Goal: Task Accomplishment & Management: Complete application form

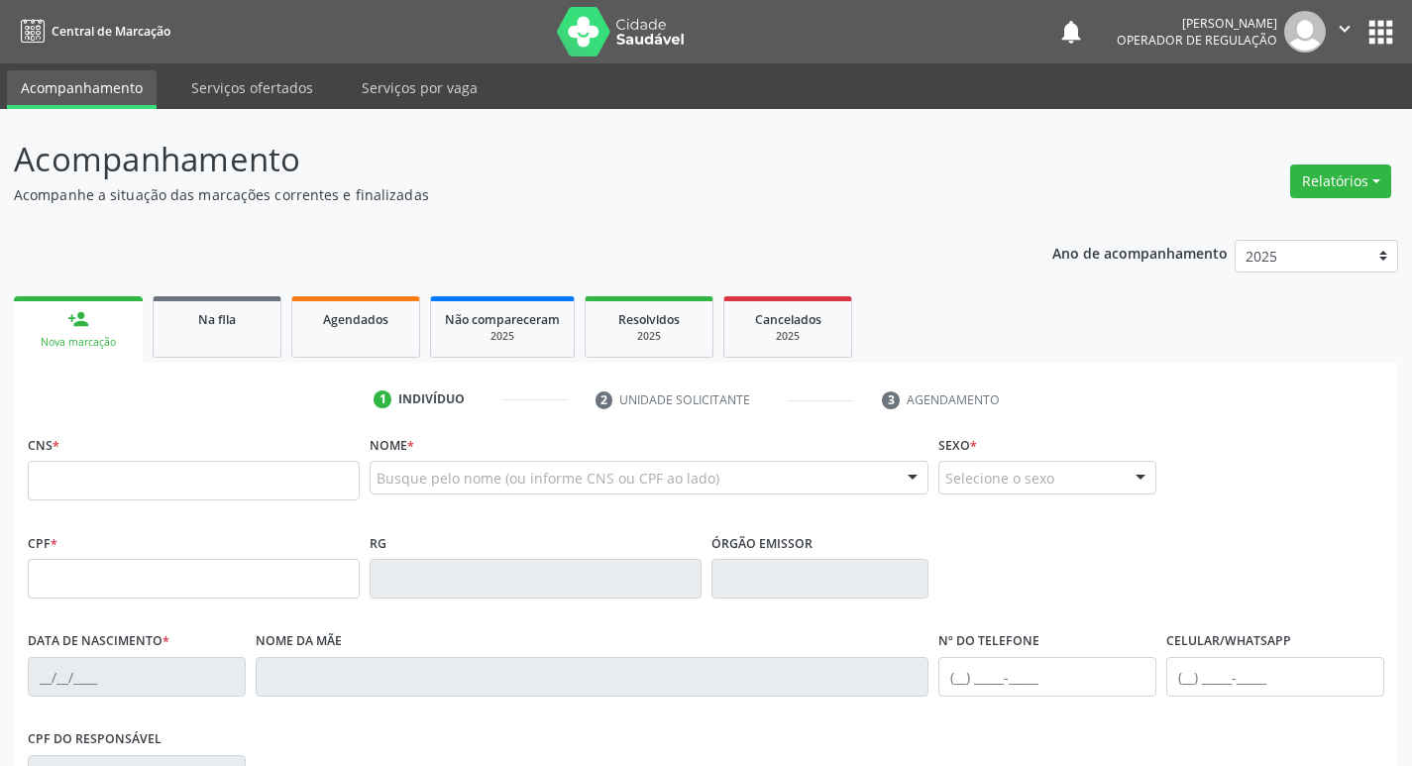
click at [222, 482] on input "text" at bounding box center [194, 481] width 332 height 40
type input "700 0013 8822 1203"
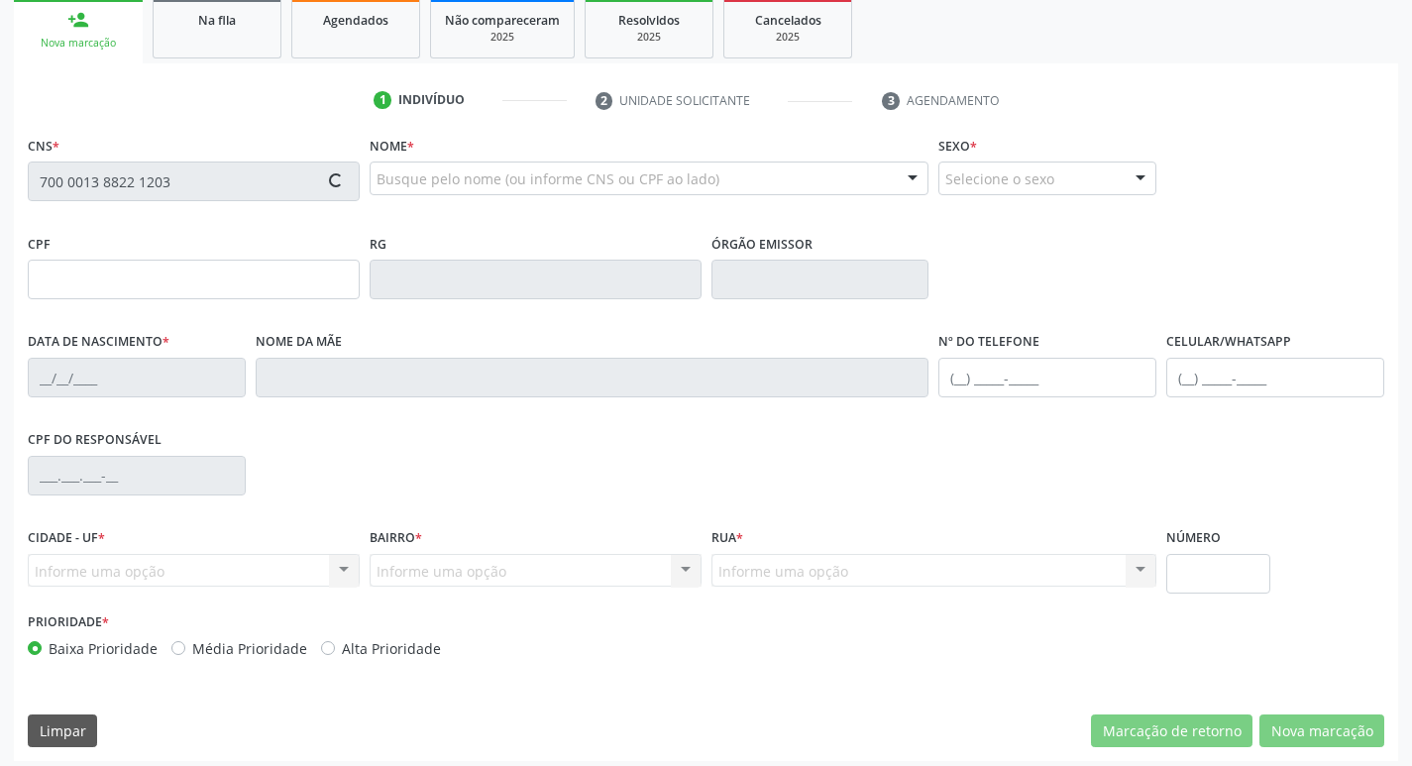
scroll to position [308, 0]
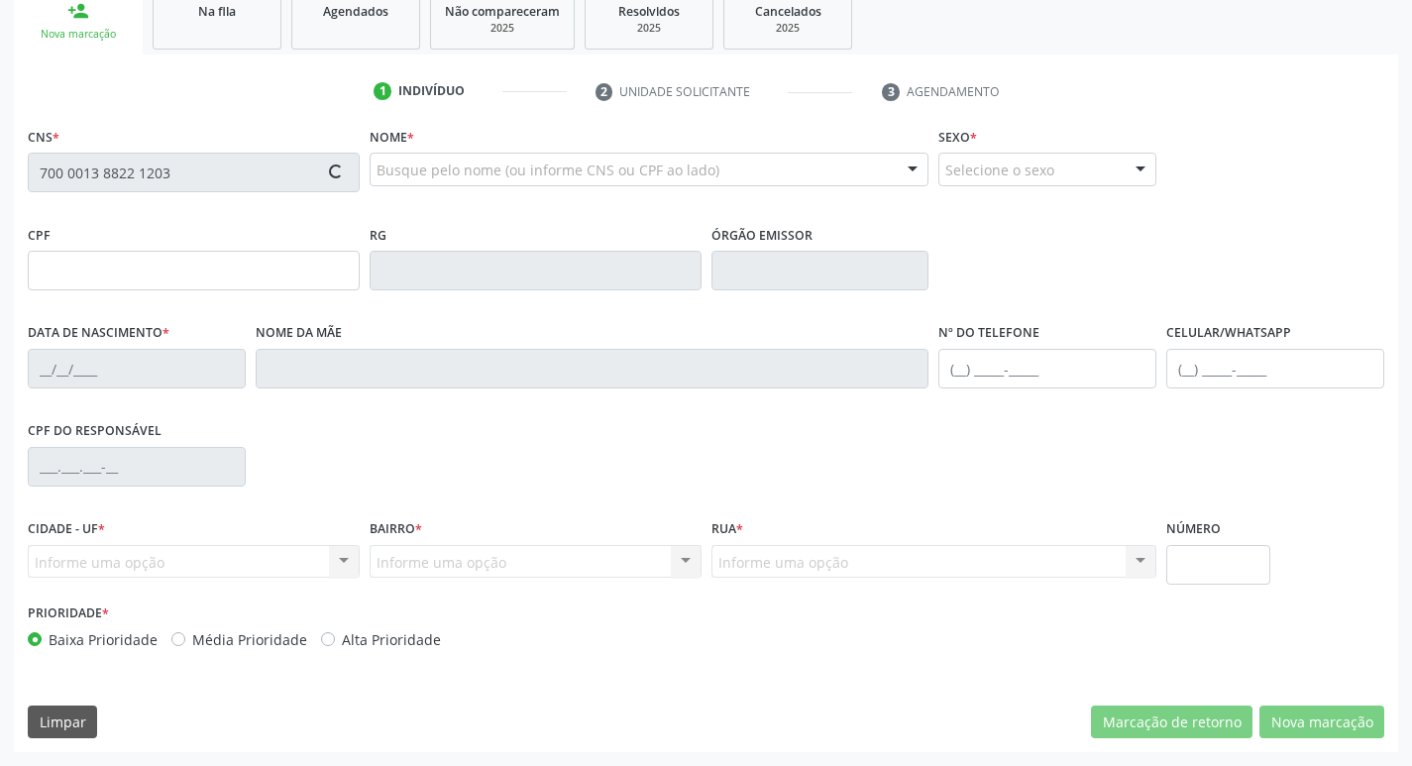
type input "[DATE]"
type input "[PERSON_NAME]"
type input "[PHONE_NUMBER]"
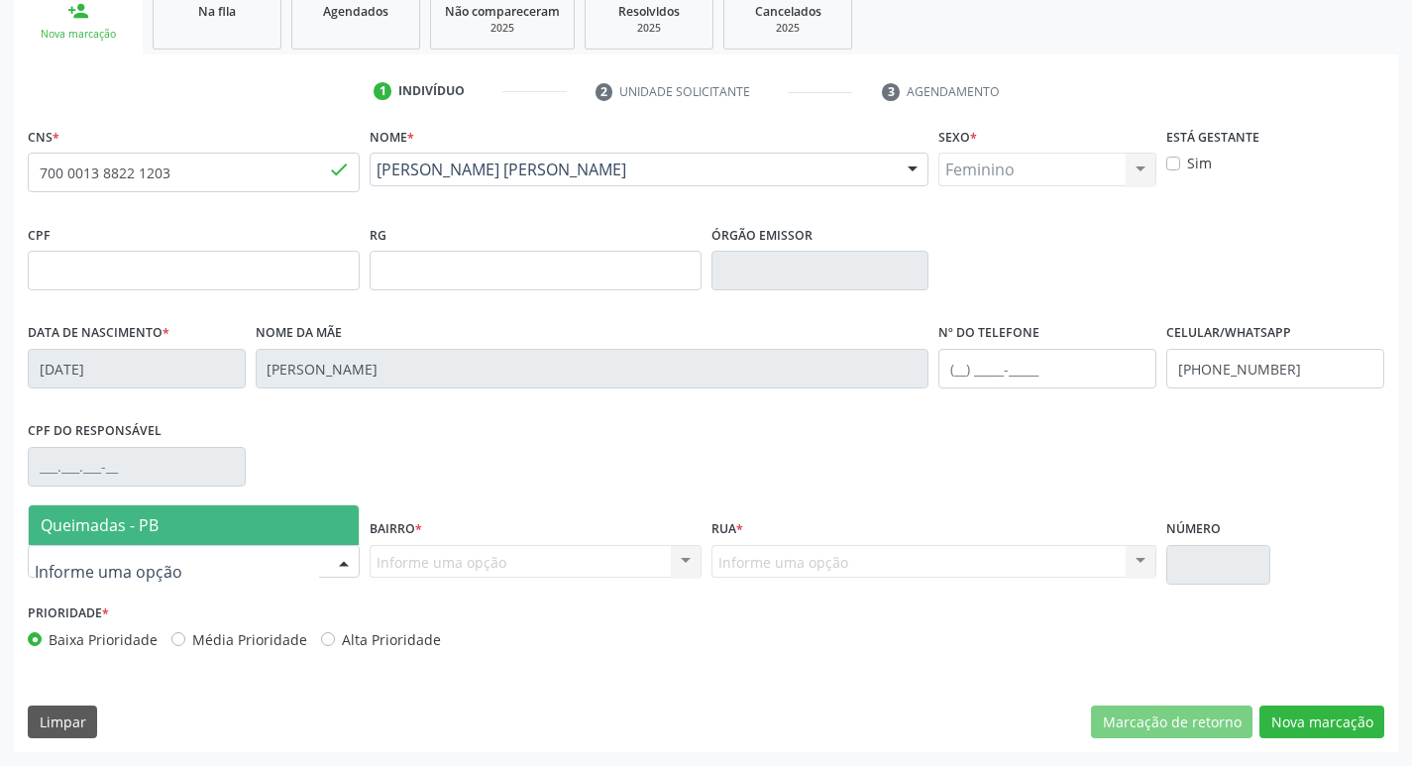
click at [342, 563] on div at bounding box center [344, 563] width 30 height 34
click at [237, 514] on span "Queimadas - PB" at bounding box center [194, 525] width 330 height 40
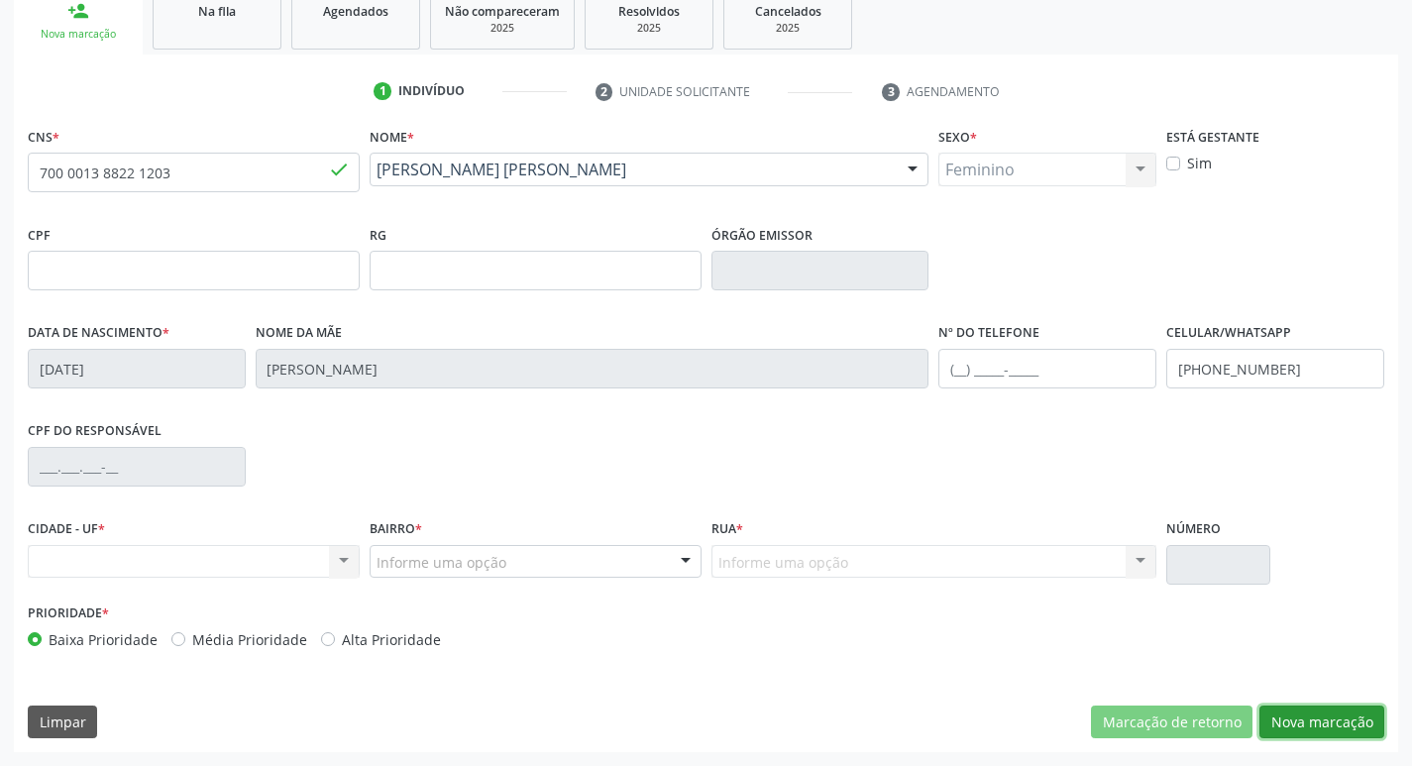
click at [1350, 725] on button "Nova marcação" at bounding box center [1321, 722] width 125 height 34
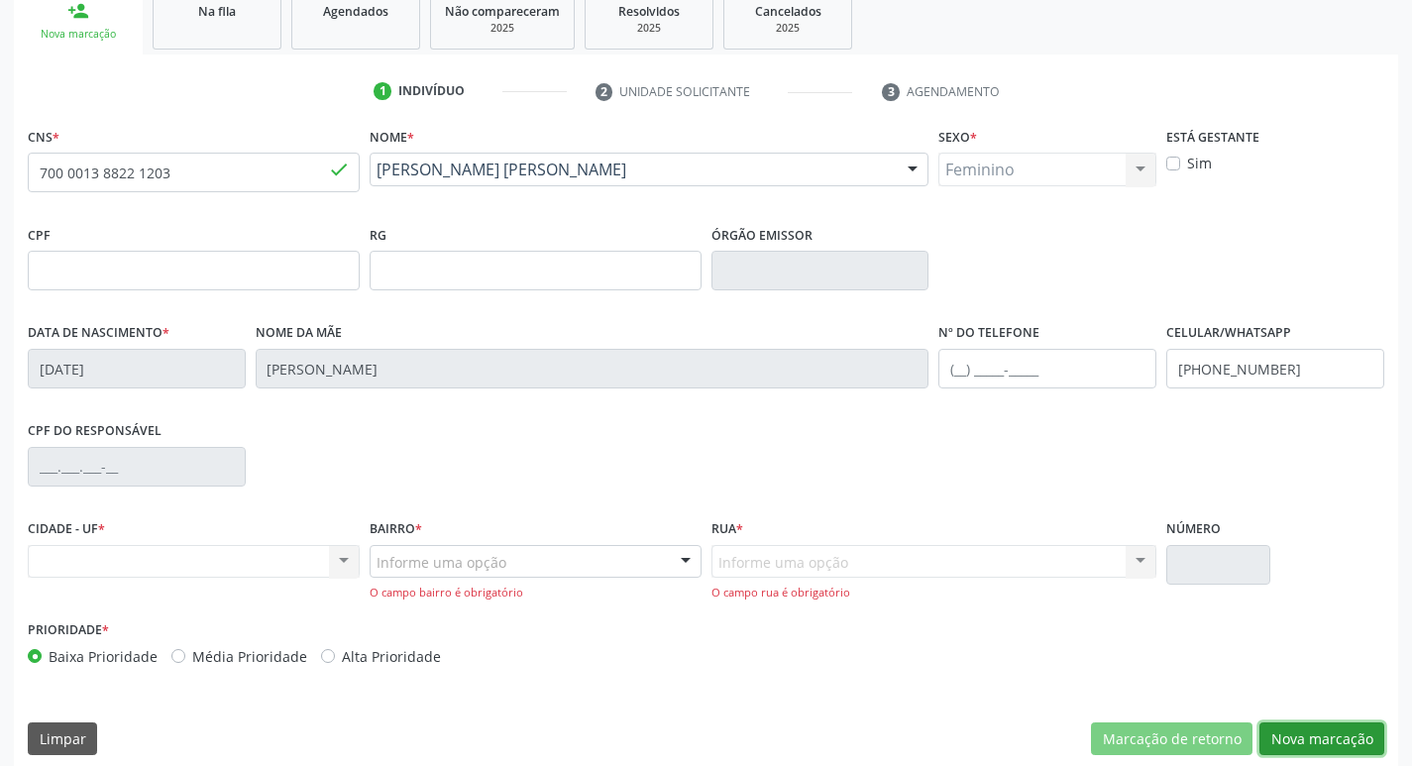
click at [1350, 725] on button "Nova marcação" at bounding box center [1321, 739] width 125 height 34
click at [193, 562] on div "Nenhum resultado encontrado para: " " Não há nenhuma opção para ser exibida." at bounding box center [194, 562] width 332 height 34
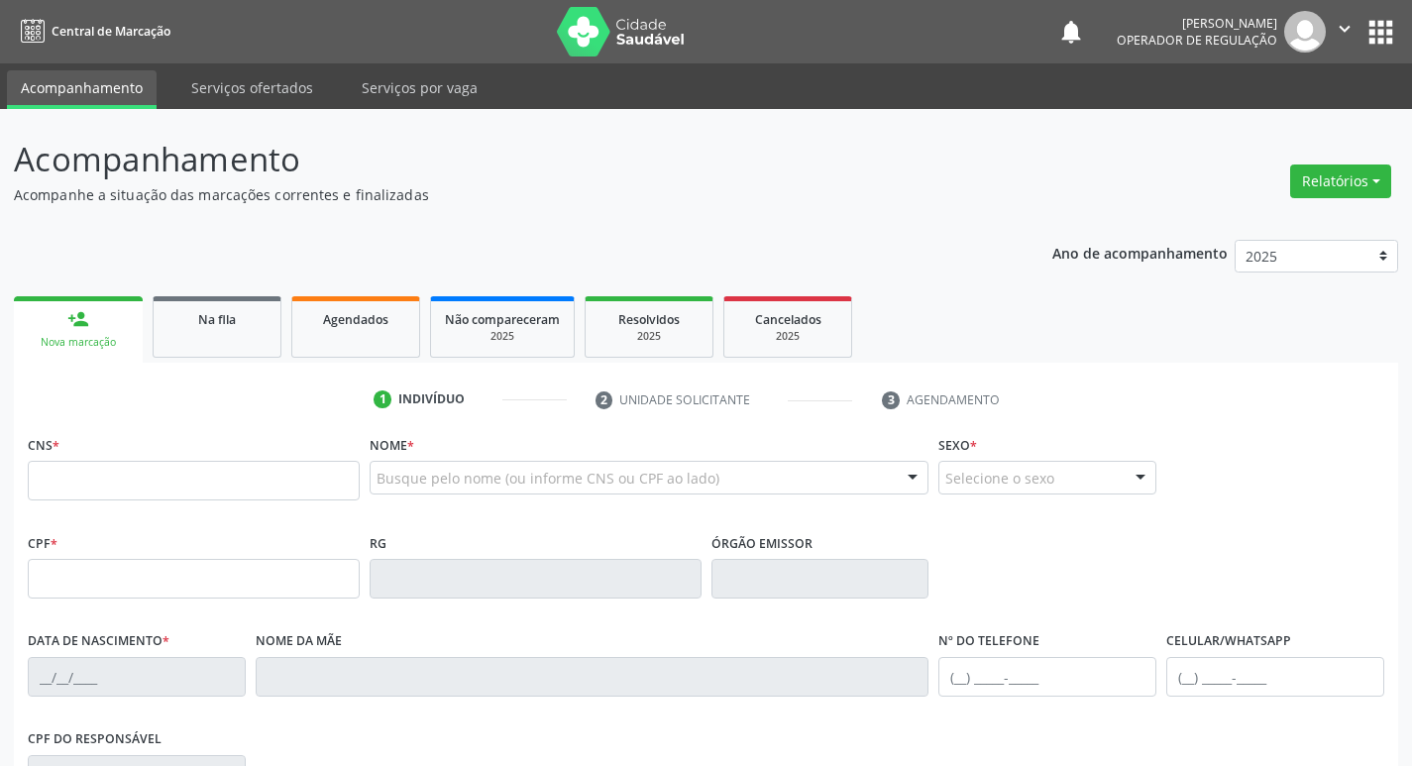
click at [208, 475] on input "text" at bounding box center [194, 481] width 332 height 40
type input "700 0013 8822 1203"
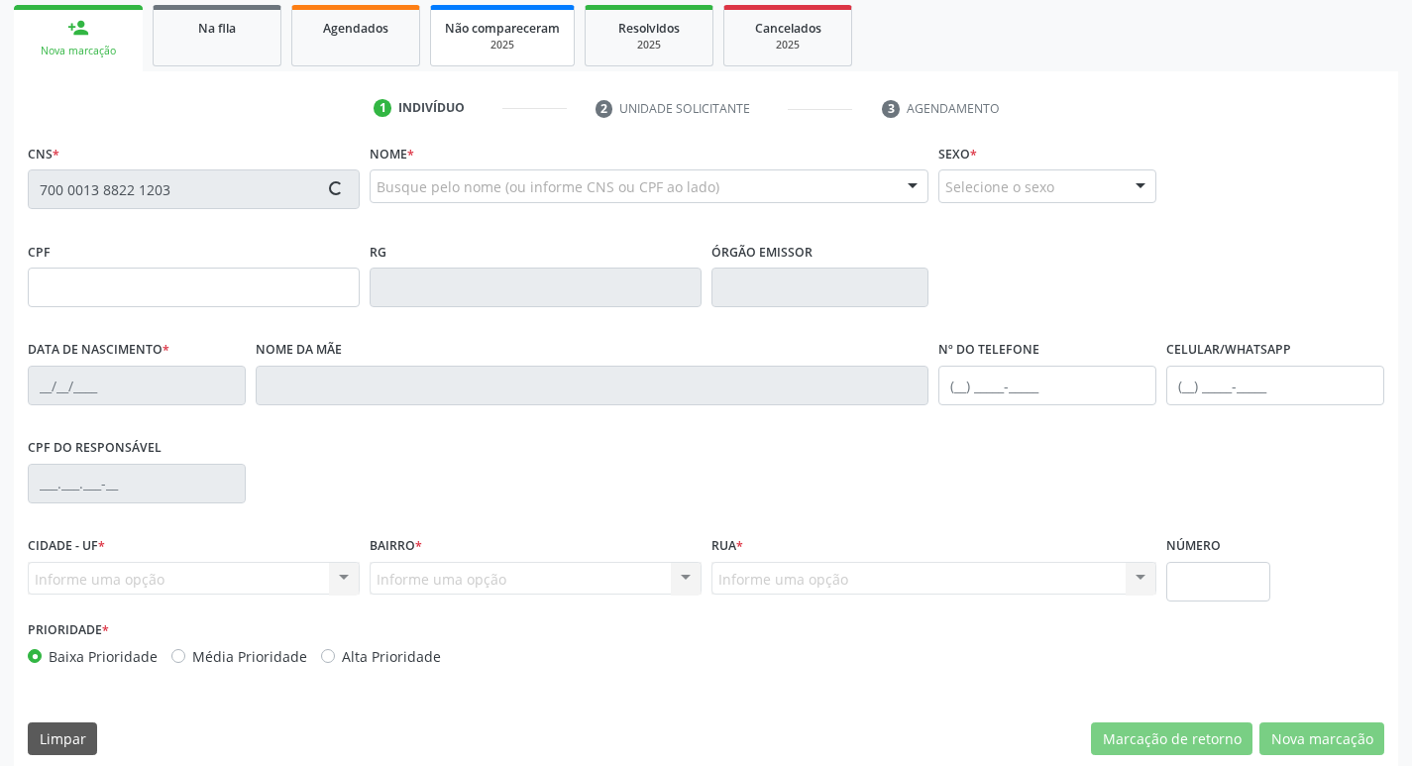
scroll to position [308, 0]
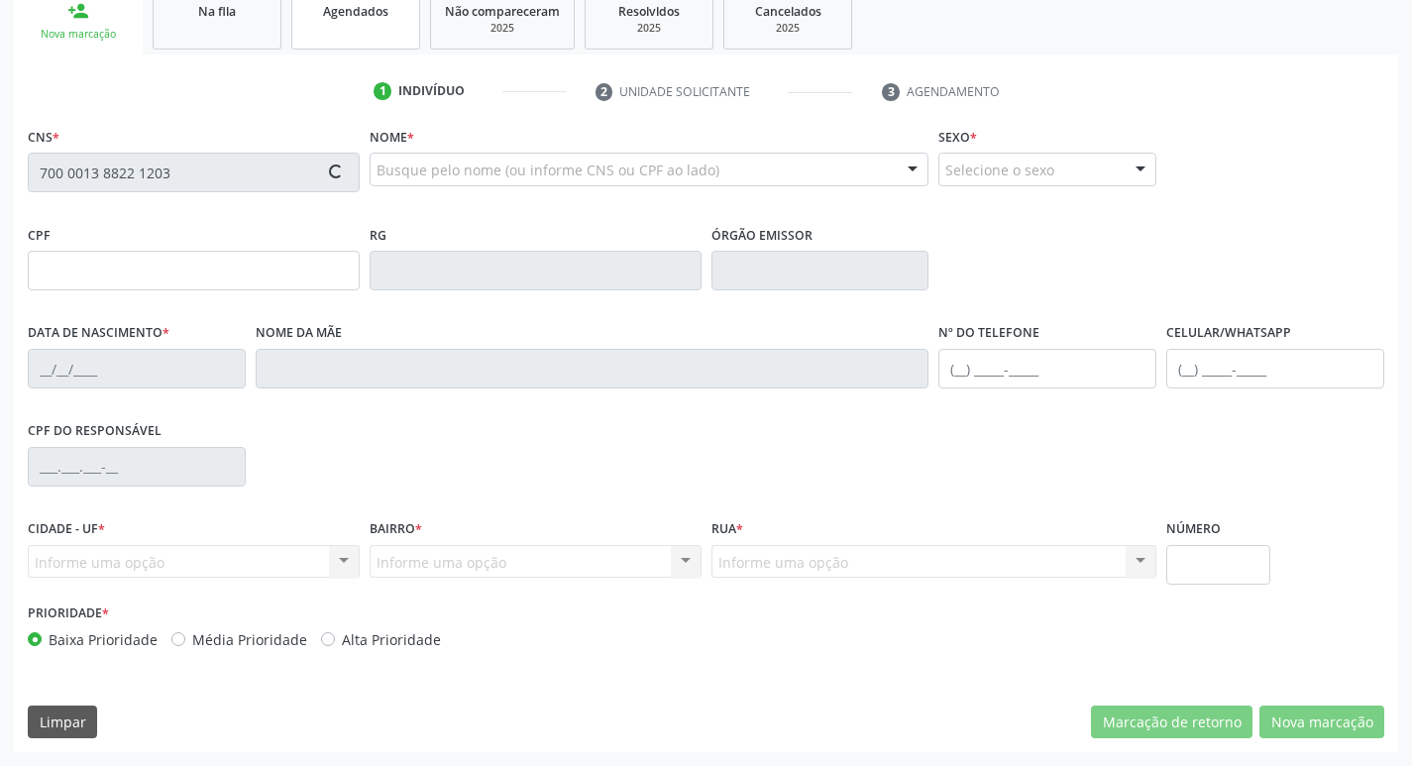
type input "[DATE]"
type input "[PERSON_NAME]"
type input "[PHONE_NUMBER]"
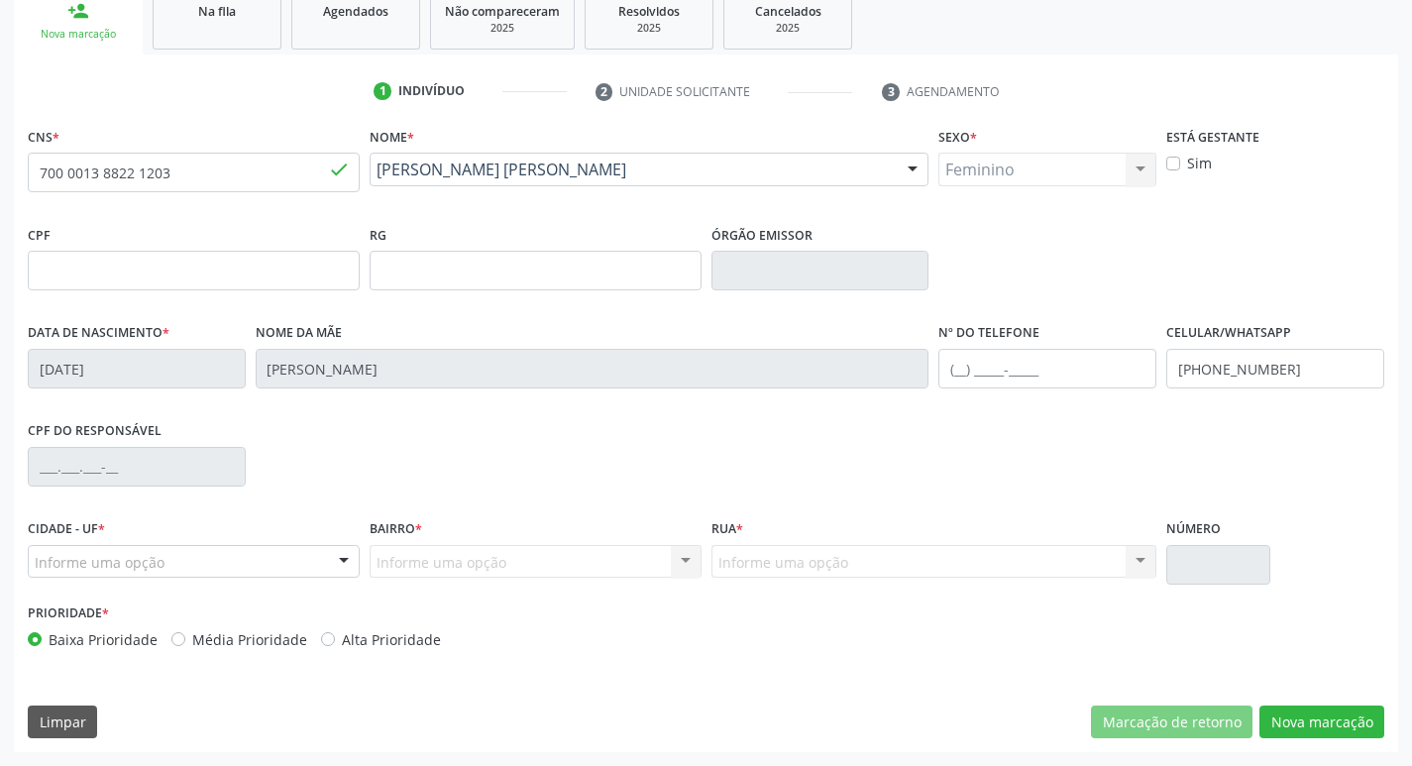
click at [288, 569] on div "Informe uma opção" at bounding box center [194, 562] width 332 height 34
click at [263, 558] on div "Nenhum resultado encontrado para: " " Não há nenhuma opção para ser exibida." at bounding box center [194, 562] width 332 height 34
click at [354, 563] on div "Nenhum resultado encontrado para: " " Não há nenhuma opção para ser exibida." at bounding box center [194, 562] width 332 height 34
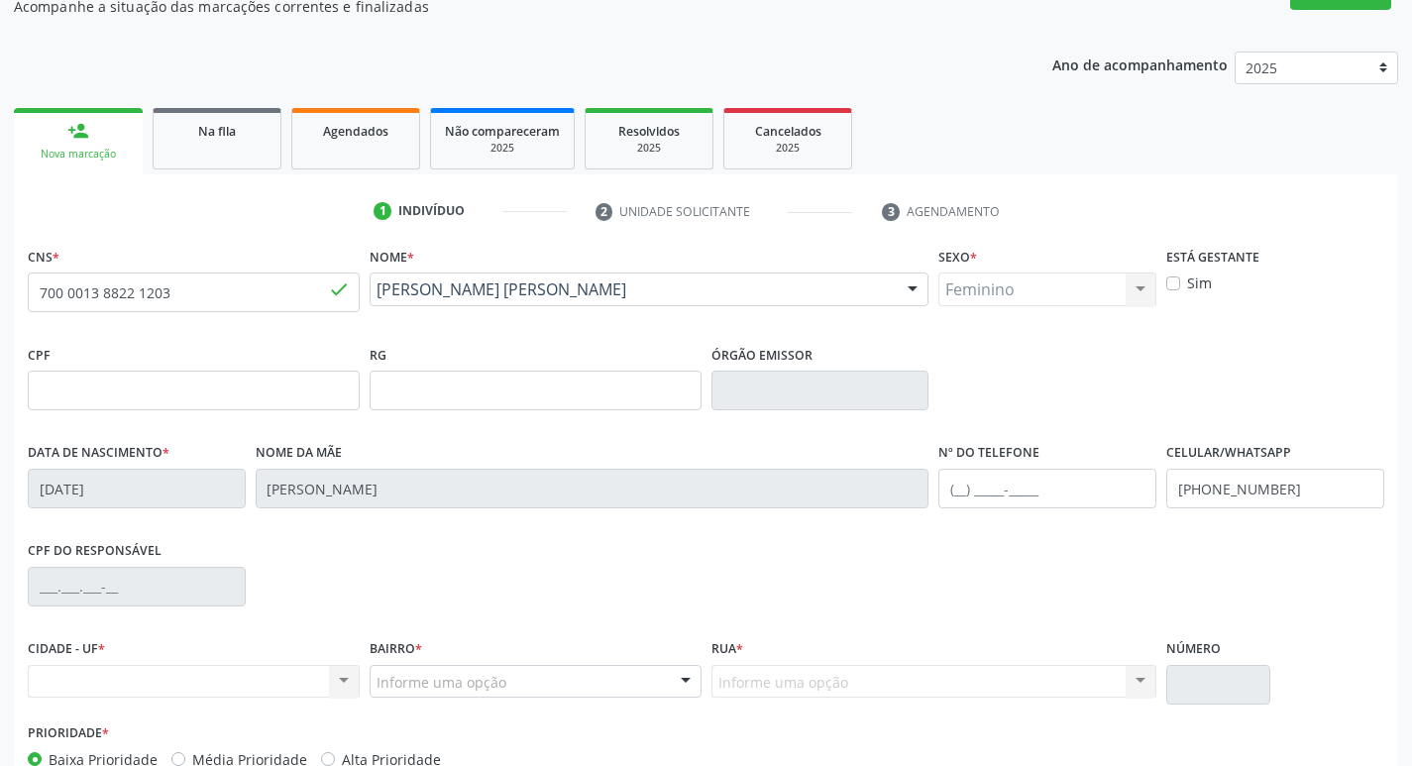
scroll to position [11, 0]
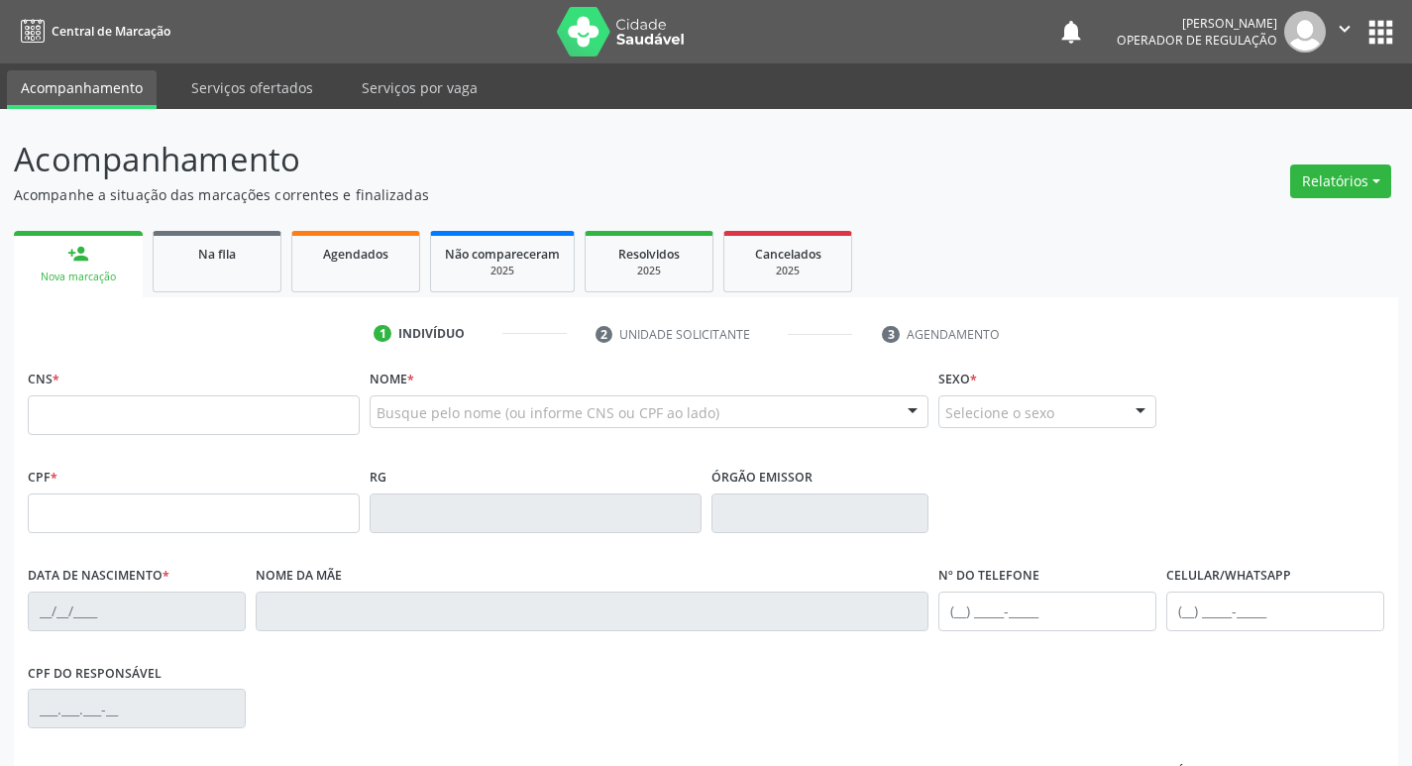
scroll to position [11, 0]
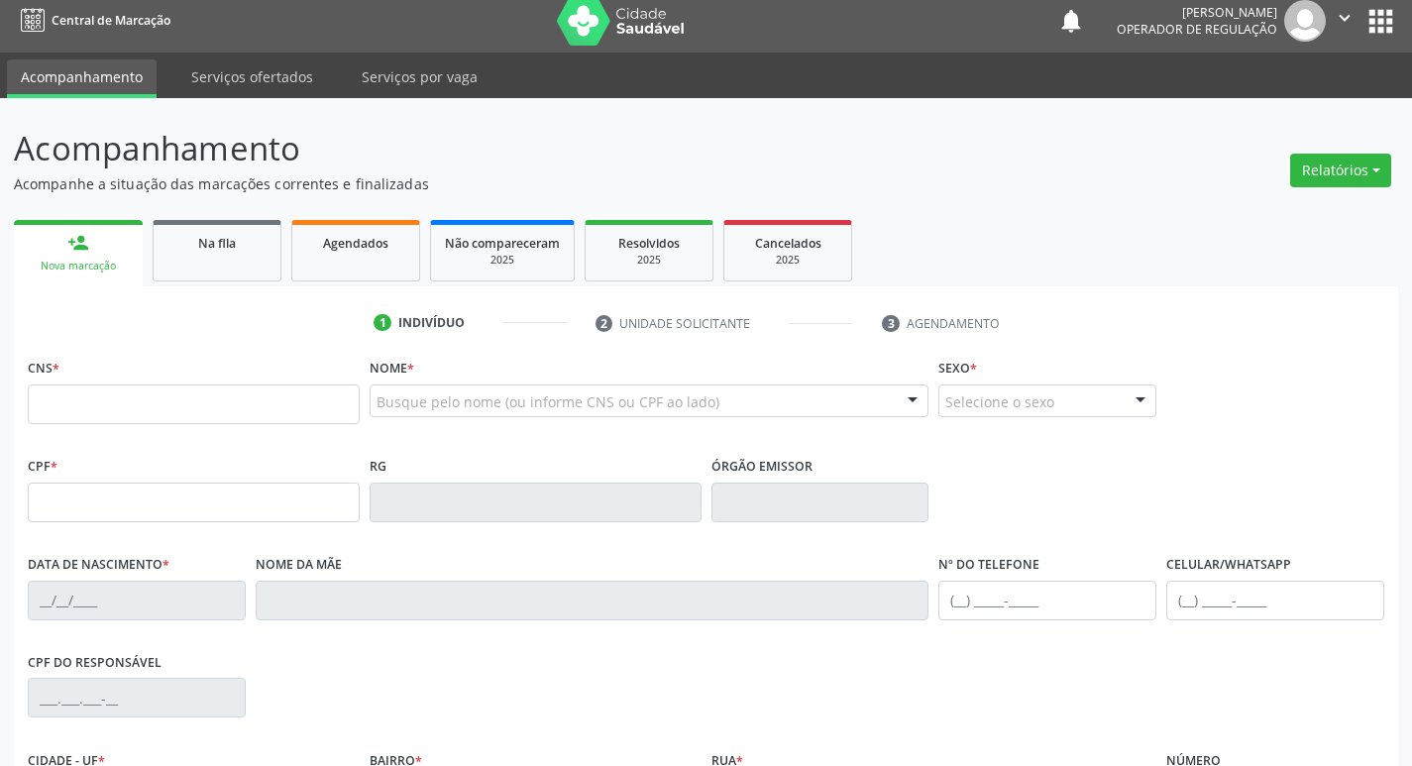
click at [250, 409] on input "text" at bounding box center [194, 404] width 332 height 40
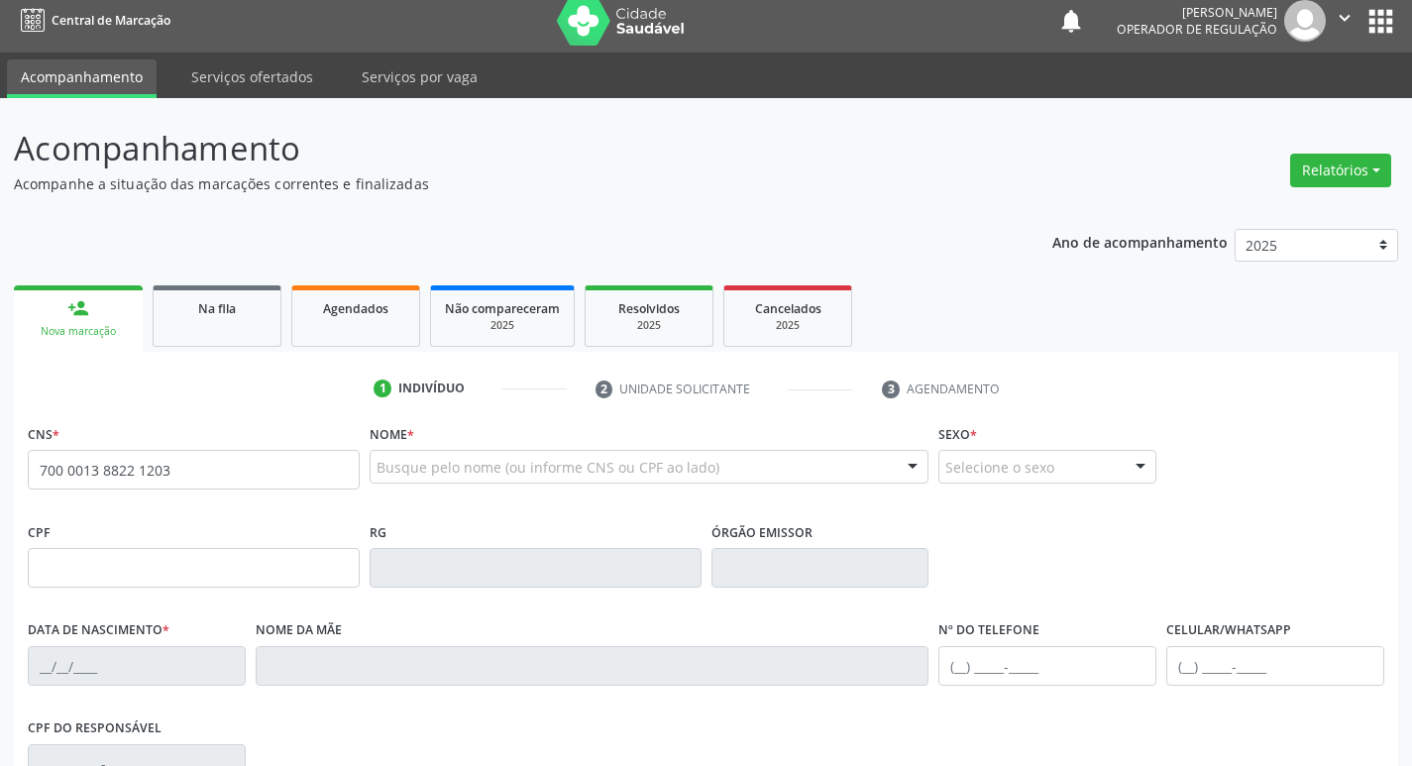
type input "700 0013 8822 1203"
type input "[DATE]"
type input "[PERSON_NAME]"
type input "[PHONE_NUMBER]"
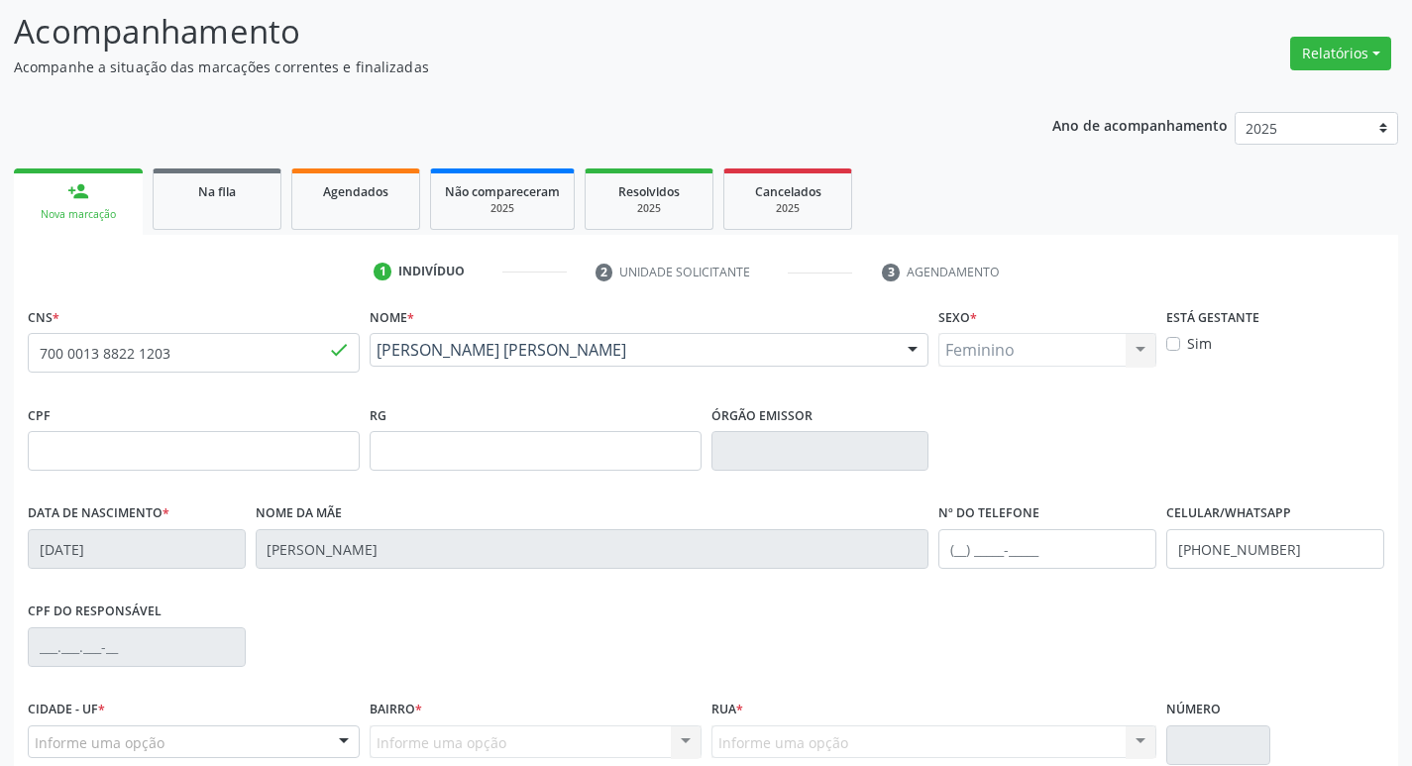
scroll to position [308, 0]
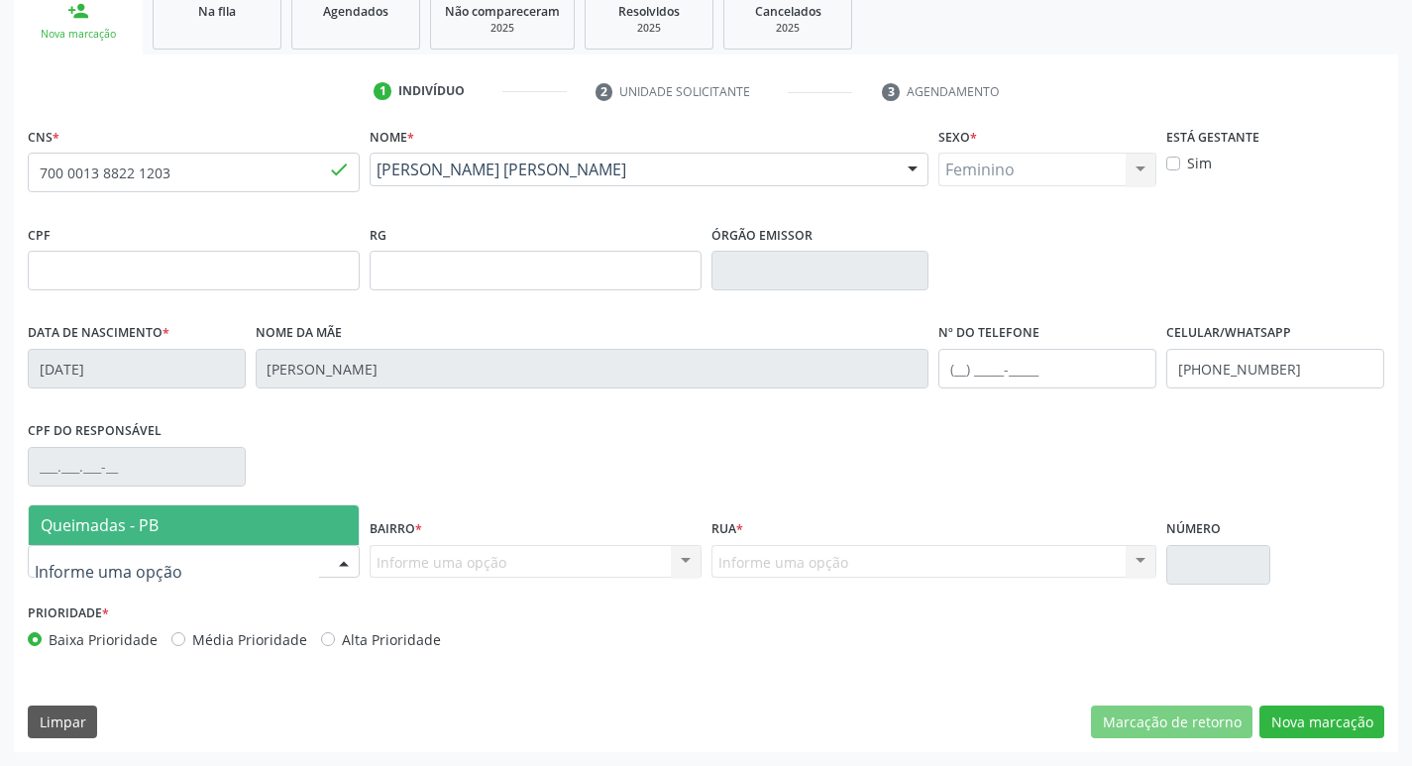
click at [284, 552] on div at bounding box center [194, 562] width 332 height 34
type input "QU"
click at [59, 527] on span "Queimadas - PB" at bounding box center [100, 525] width 118 height 22
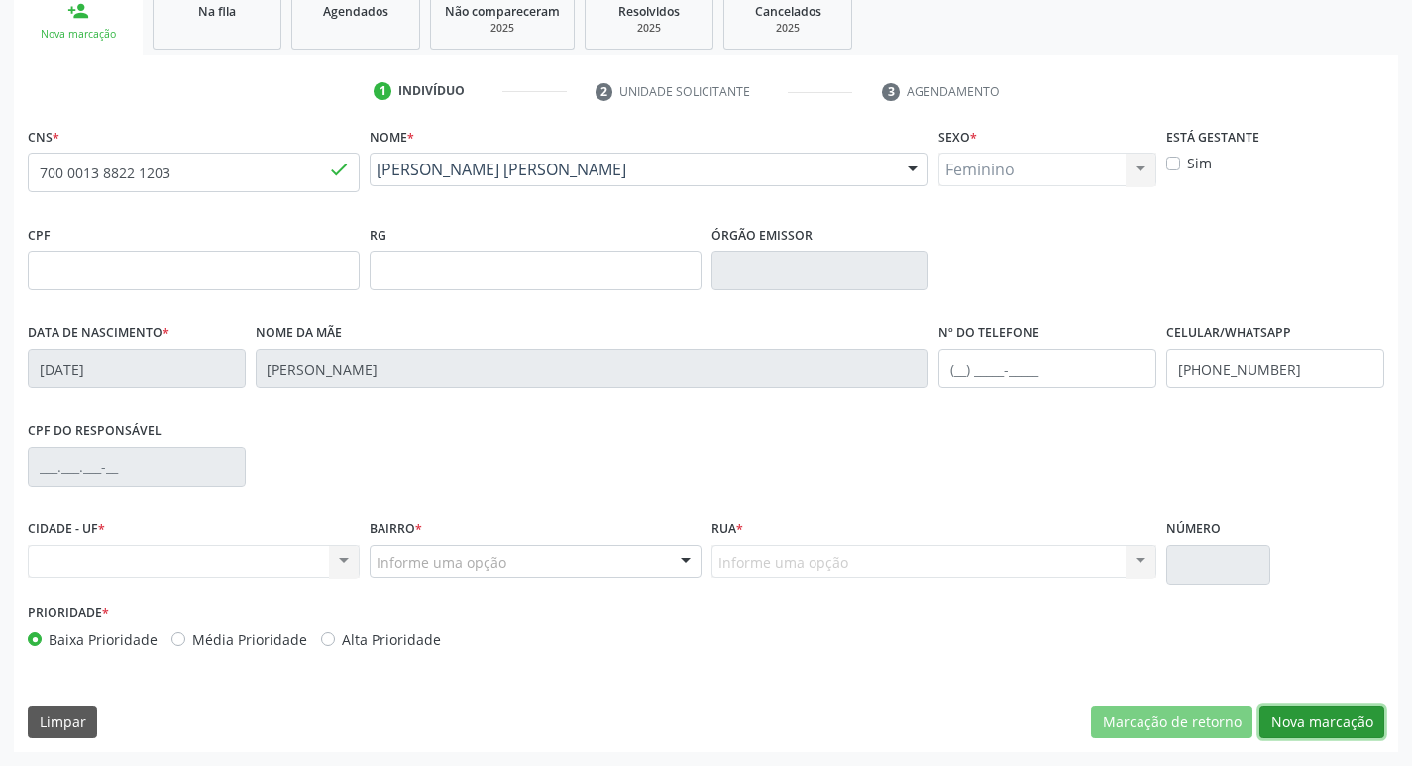
click at [1361, 725] on button "Nova marcação" at bounding box center [1321, 722] width 125 height 34
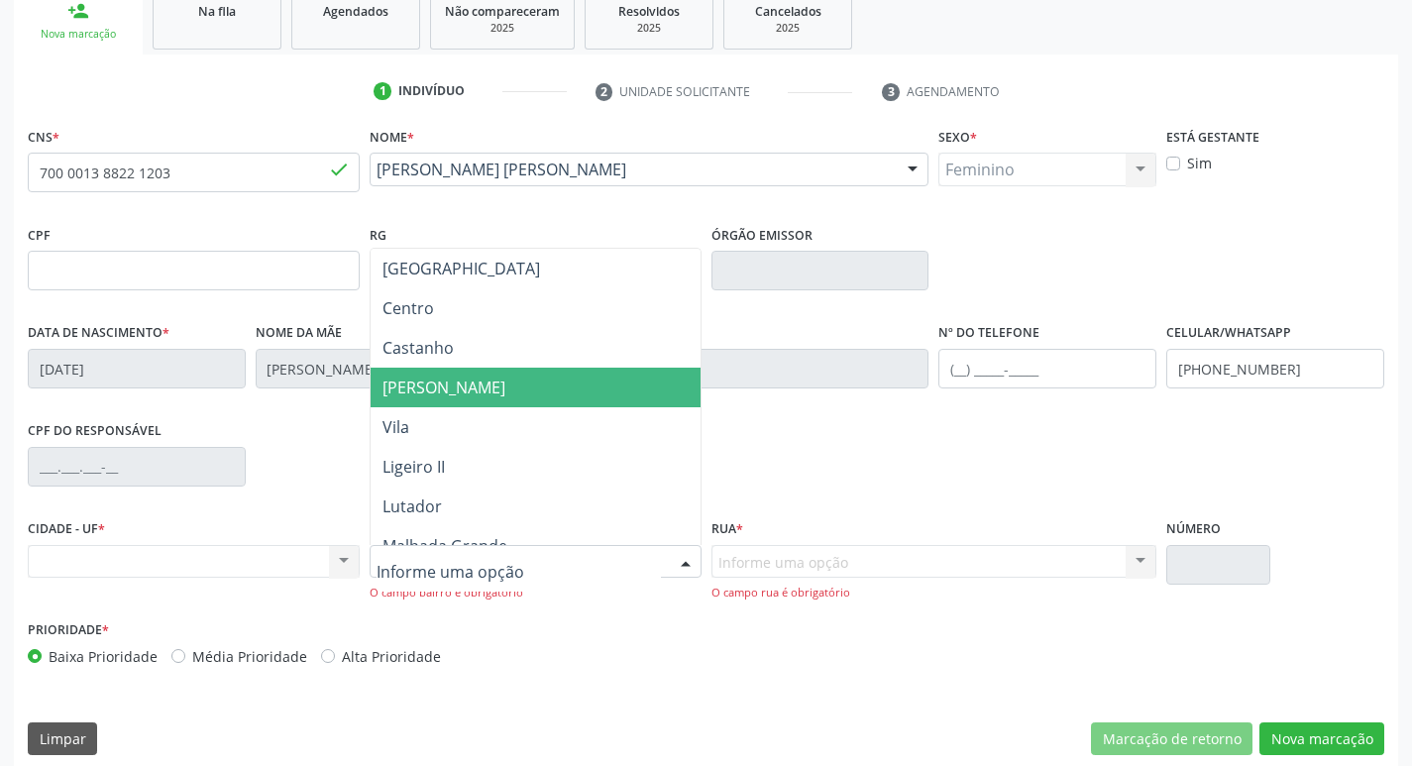
drag, startPoint x: 876, startPoint y: 456, endPoint x: 754, endPoint y: 374, distance: 147.0
click at [875, 456] on div "CPF do responsável" at bounding box center [706, 465] width 1366 height 98
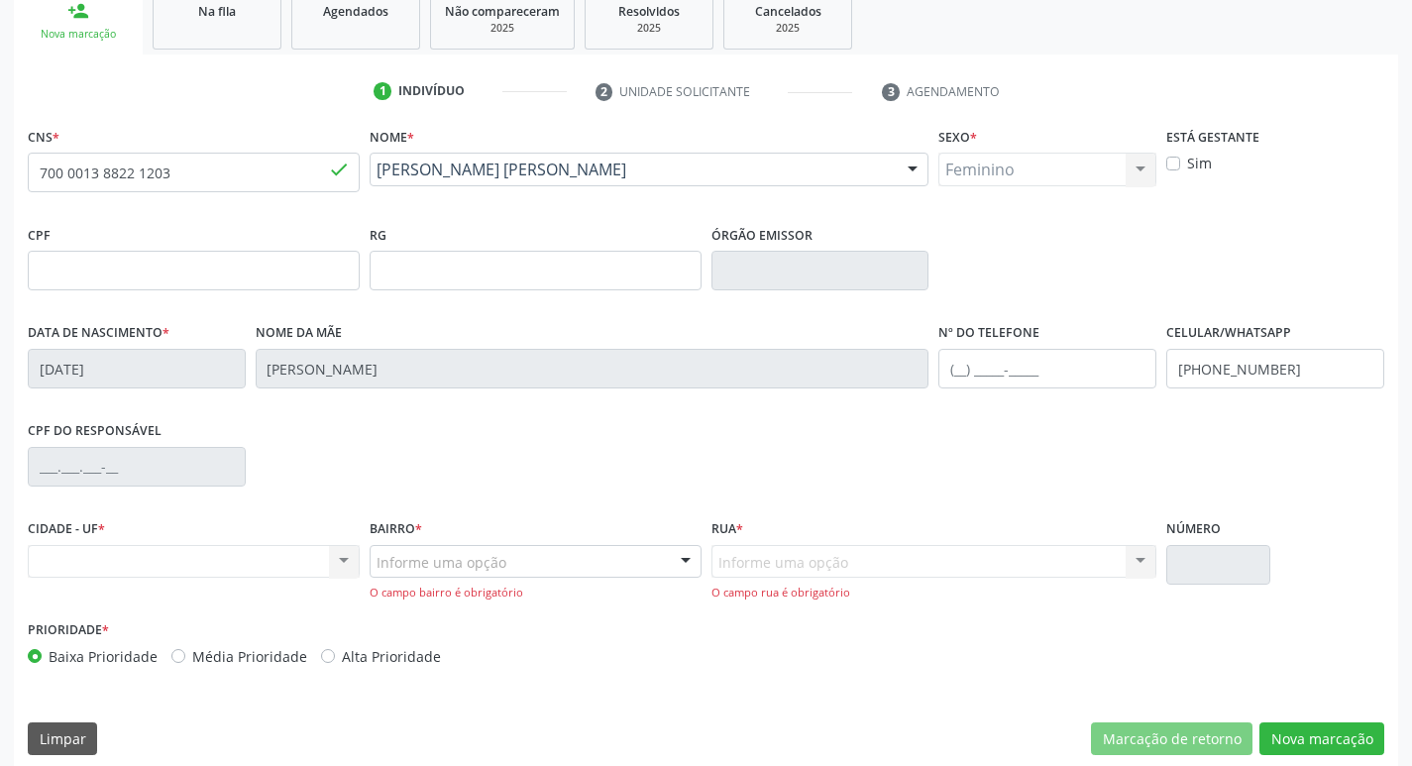
click at [160, 563] on div "Nenhum resultado encontrado para: " " Não há nenhuma opção para ser exibida." at bounding box center [194, 562] width 332 height 34
click at [331, 552] on div "Nenhum resultado encontrado para: " " Não há nenhuma opção para ser exibida." at bounding box center [194, 562] width 332 height 34
click at [338, 558] on div "Nenhum resultado encontrado para: " " Não há nenhuma opção para ser exibida." at bounding box center [194, 562] width 332 height 34
